Goal: Navigation & Orientation: Understand site structure

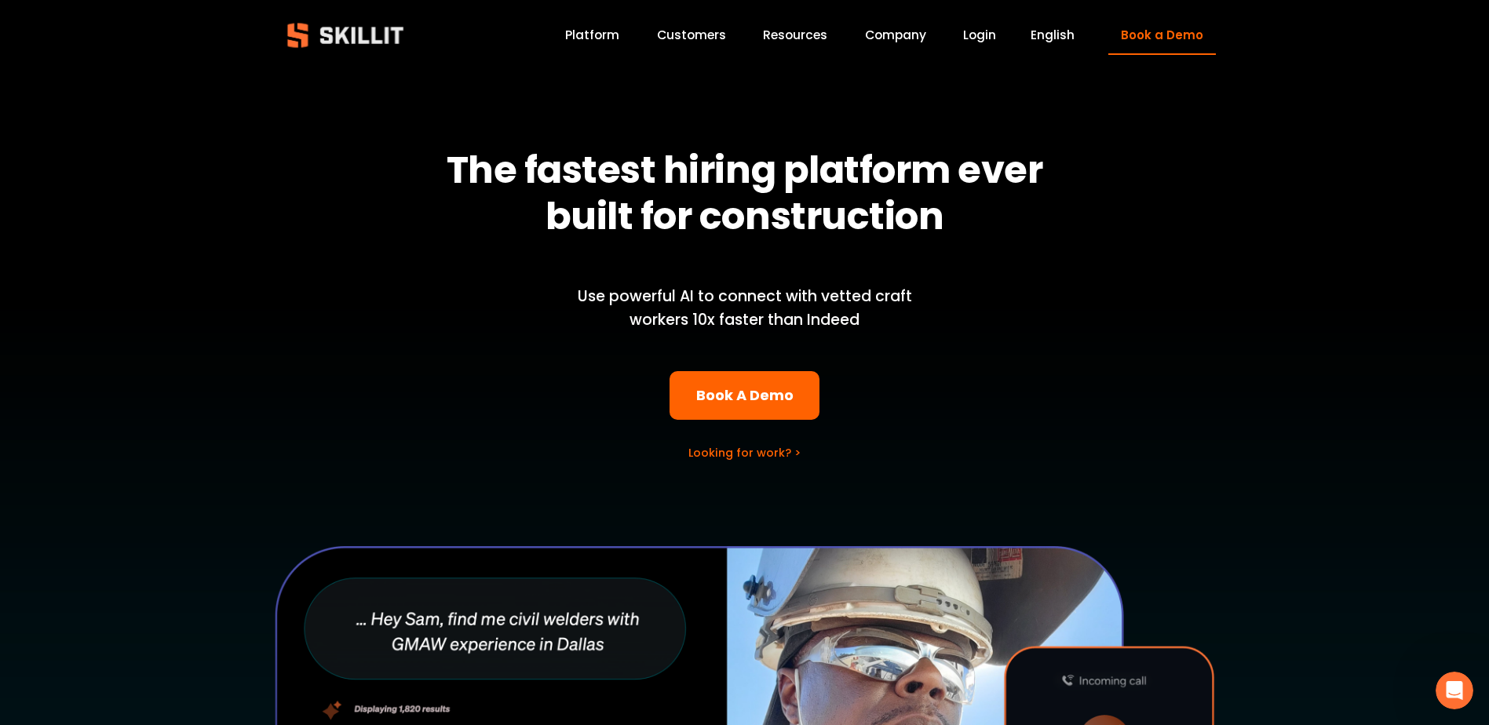
click at [610, 32] on link "Platform" at bounding box center [592, 35] width 54 height 21
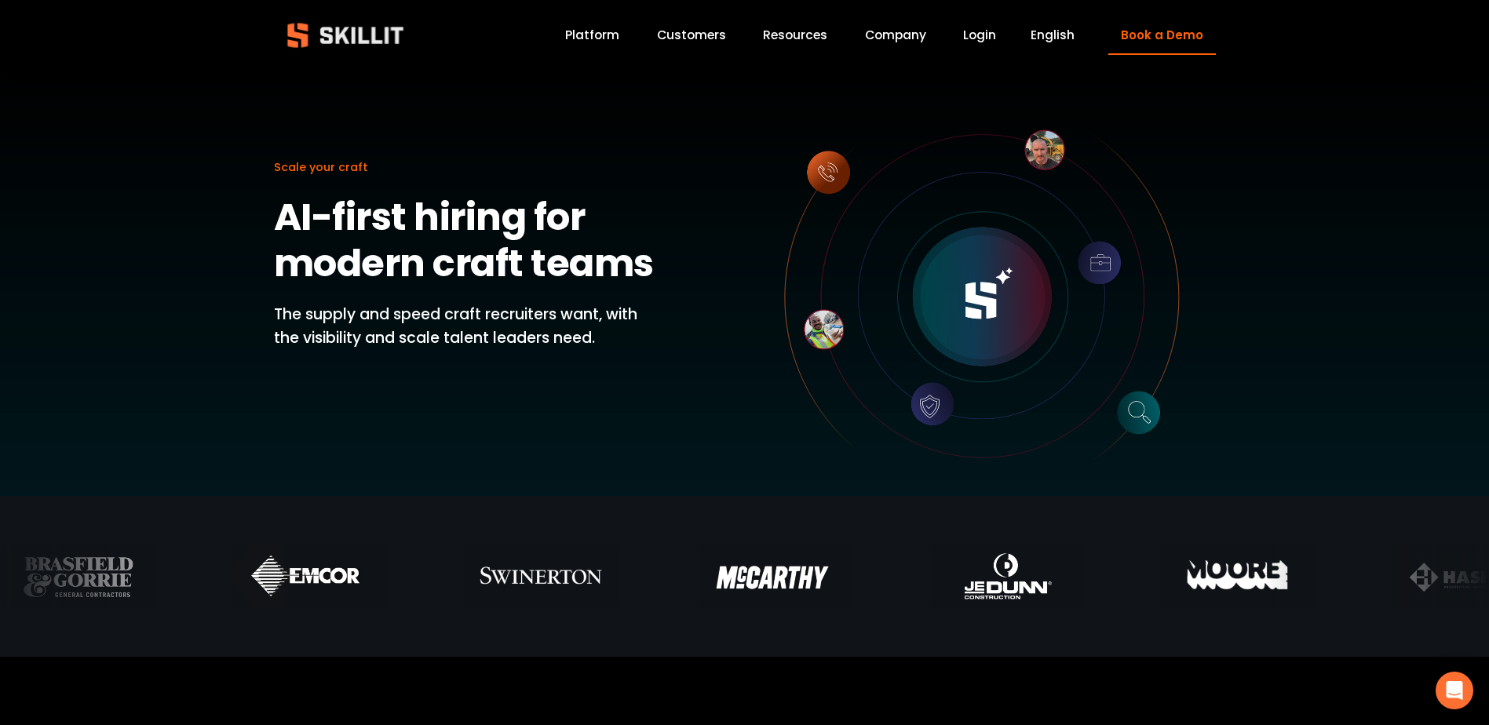
click at [696, 37] on link "Customers" at bounding box center [691, 35] width 69 height 21
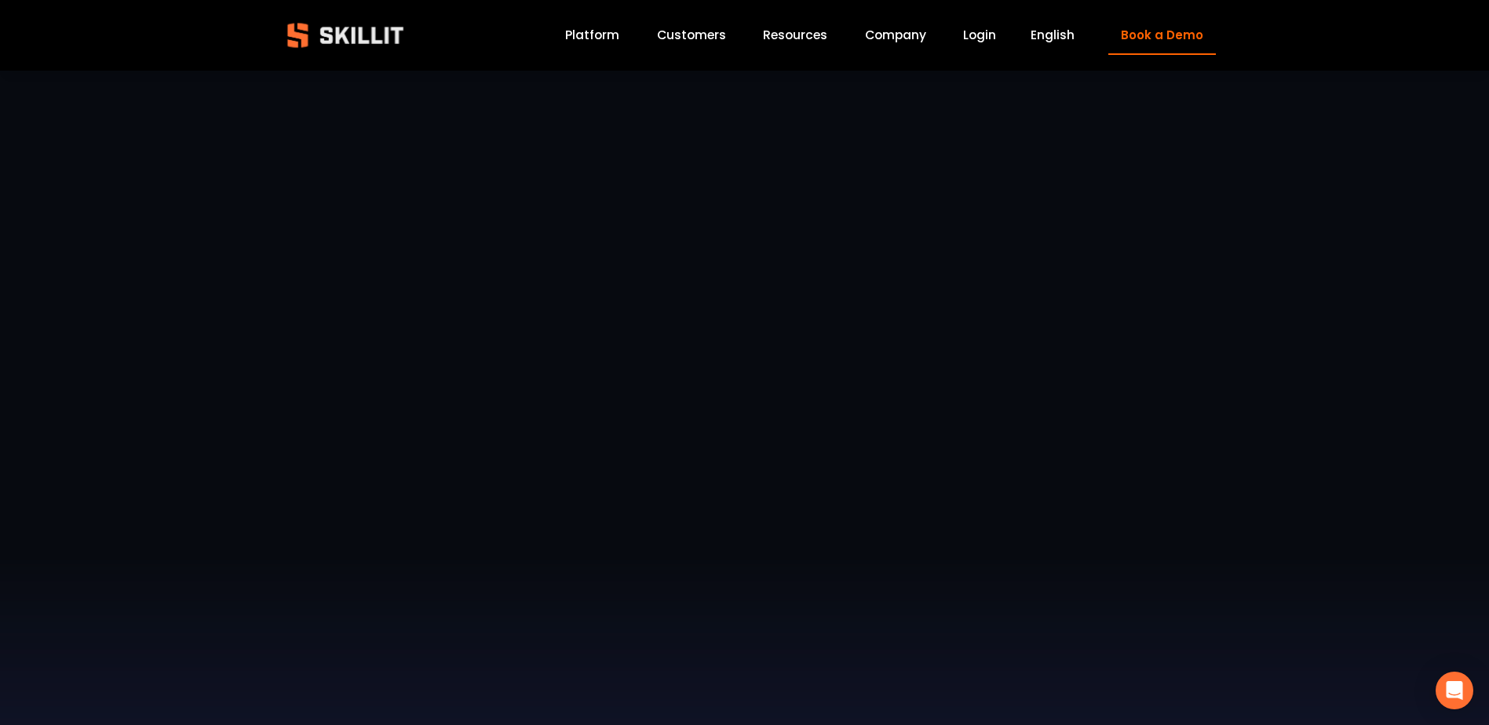
click at [610, 37] on link "Platform" at bounding box center [592, 35] width 54 height 21
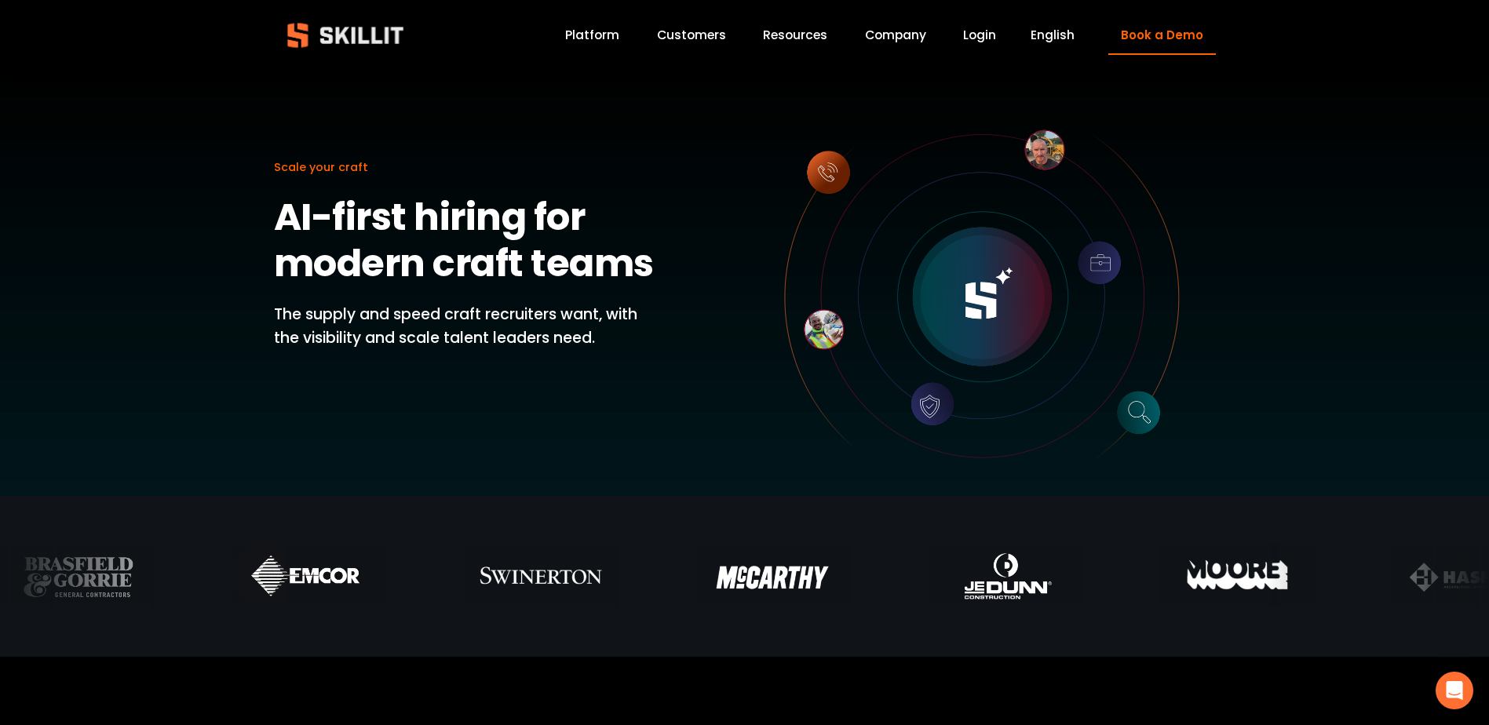
click at [0, 0] on div "Blog Pricing Help Center Labor Insights" at bounding box center [0, 0] width 0 height 0
click at [0, 0] on span "Pricing" at bounding box center [0, 0] width 0 height 0
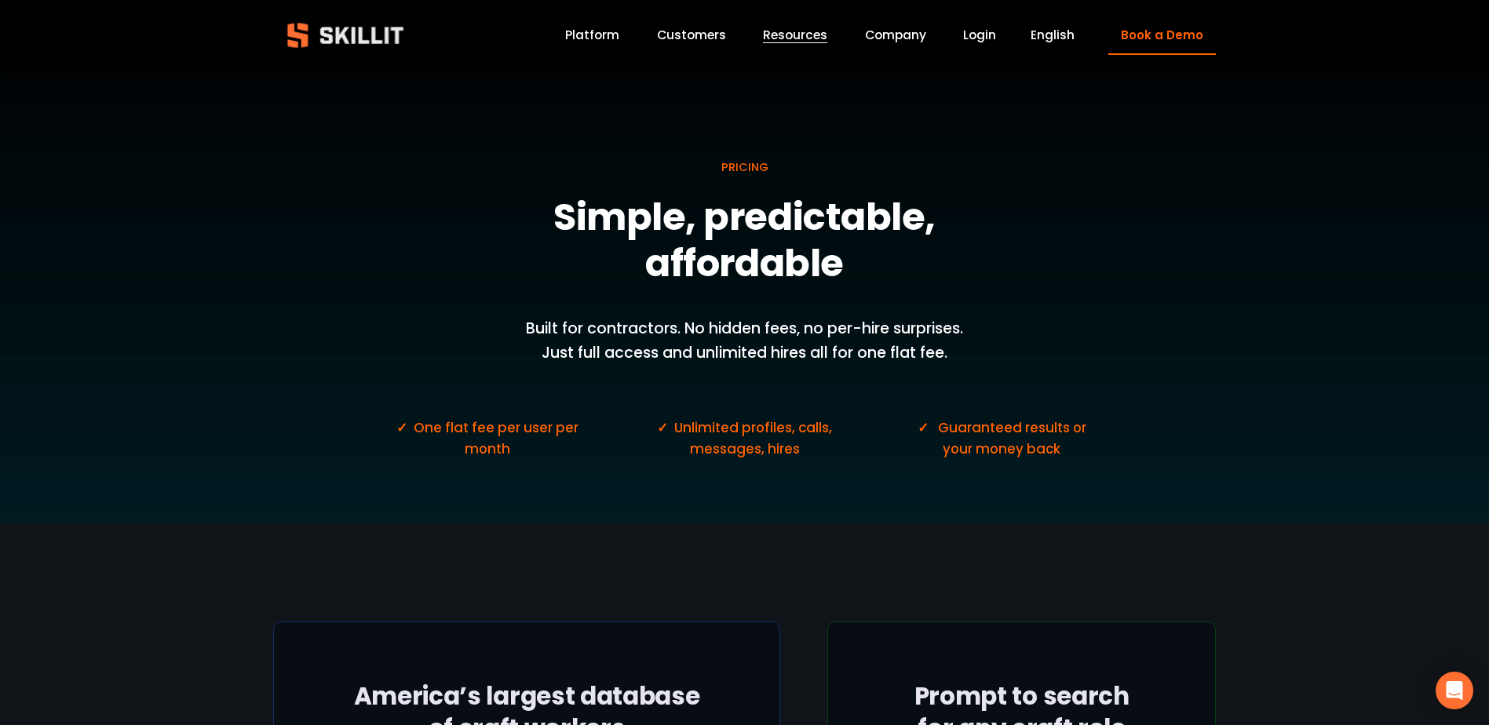
click at [906, 36] on link "Company" at bounding box center [895, 35] width 61 height 21
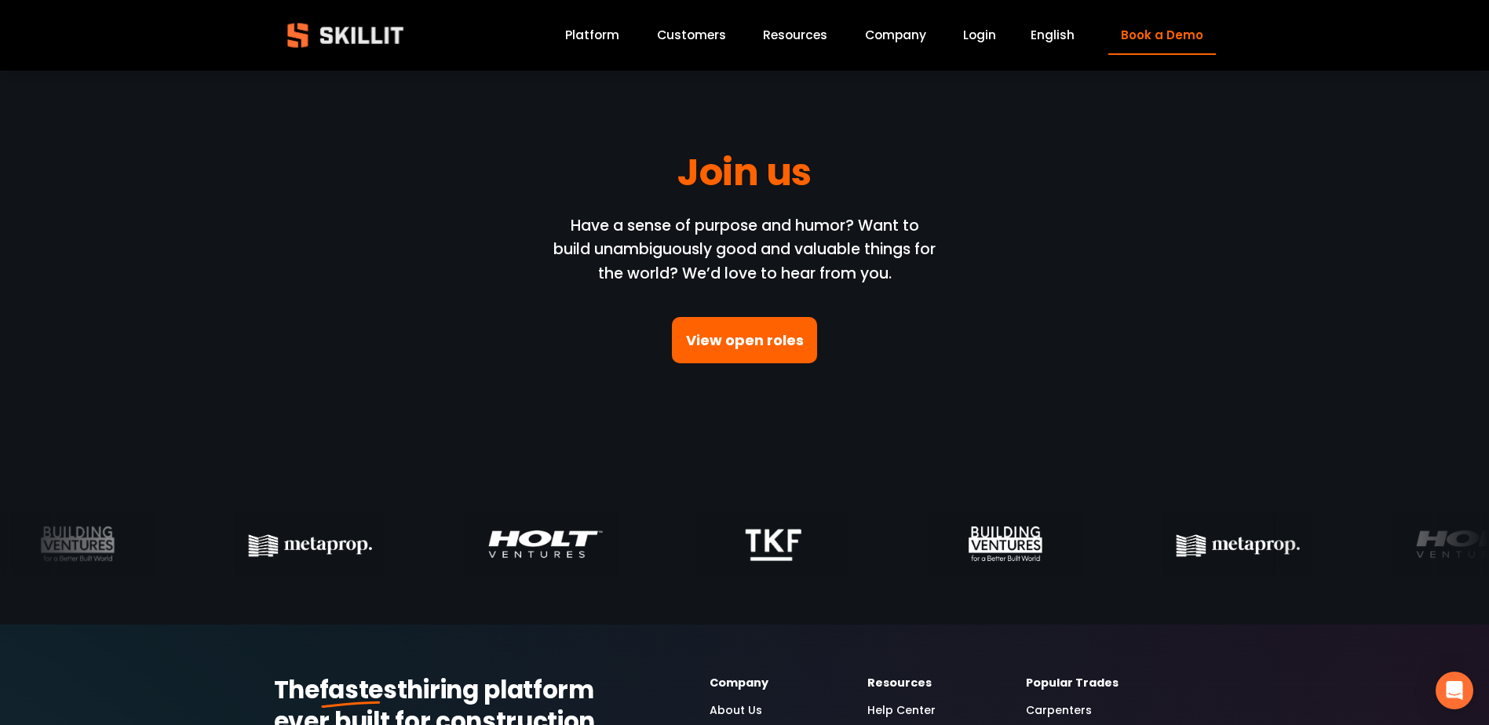
scroll to position [4553, 0]
